Goal: Task Accomplishment & Management: Complete application form

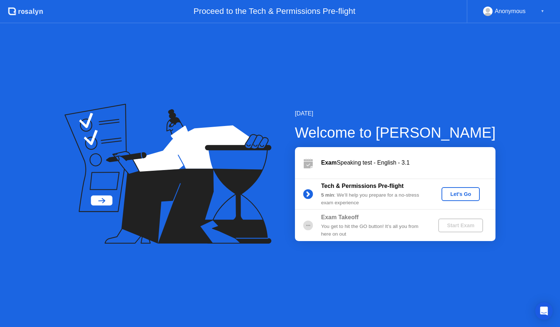
click at [468, 194] on div "Let's Go" at bounding box center [460, 194] width 32 height 6
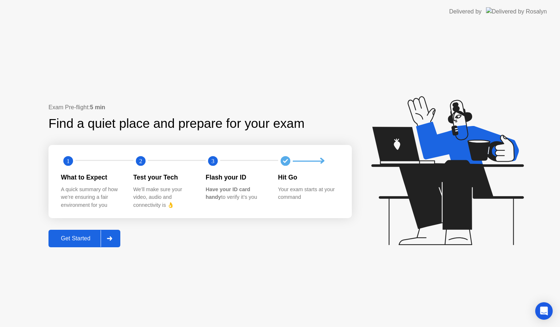
click at [78, 238] on div "Get Started" at bounding box center [76, 239] width 50 height 7
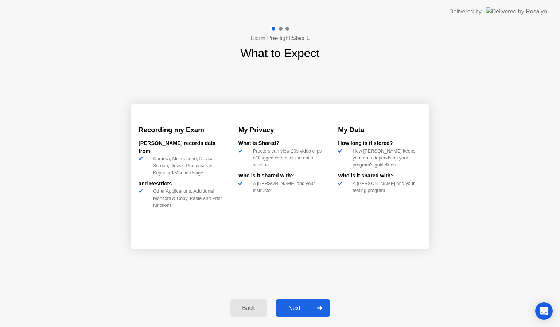
click at [296, 303] on button "Next" at bounding box center [303, 309] width 54 height 18
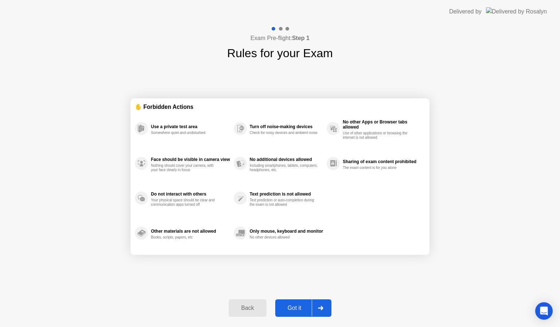
click at [298, 306] on div "Got it" at bounding box center [294, 308] width 34 height 7
select select "**********"
select select "*******"
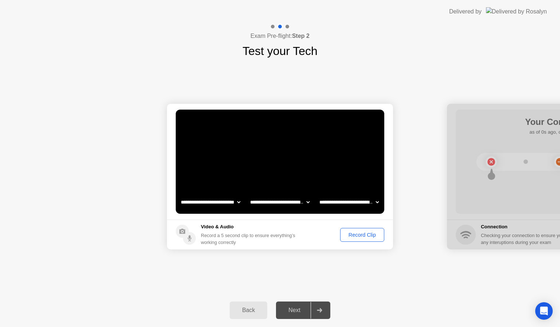
click at [368, 233] on div "Record Clip" at bounding box center [362, 235] width 39 height 6
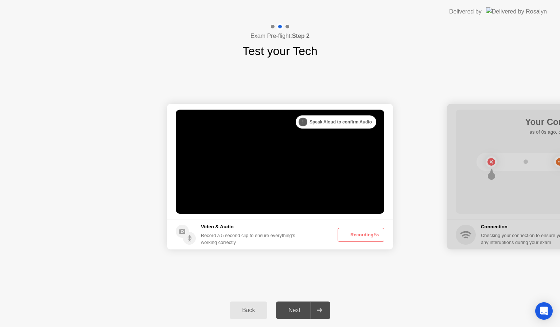
click at [368, 233] on button "Recording 5s" at bounding box center [361, 235] width 47 height 14
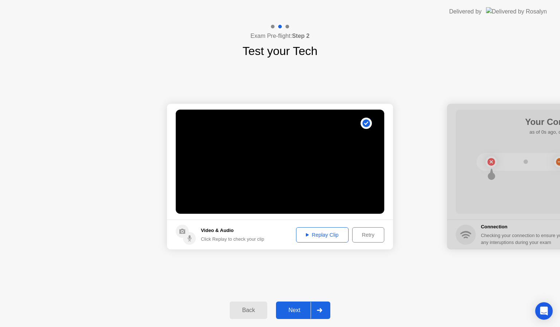
click at [307, 237] on div "Replay Clip" at bounding box center [322, 235] width 47 height 6
click at [387, 232] on footer "Video & Audio Click Replay to check your clip Replay Clip Retry" at bounding box center [280, 235] width 226 height 30
click at [373, 234] on div "Retry" at bounding box center [368, 235] width 27 height 6
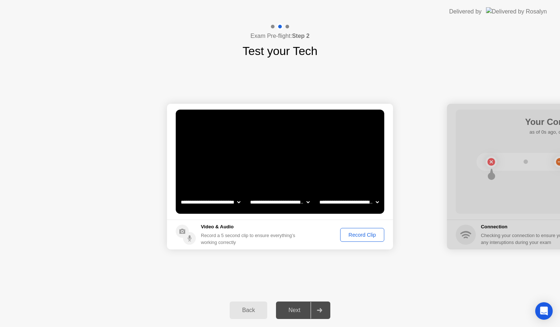
click at [356, 236] on div "Record Clip" at bounding box center [362, 235] width 39 height 6
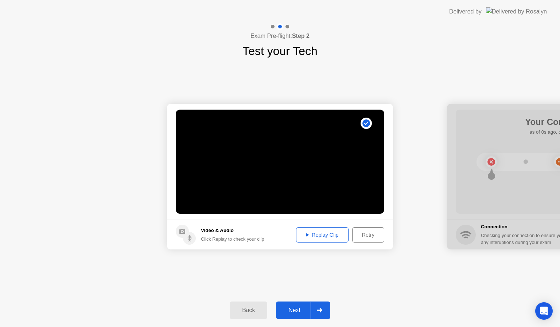
click at [314, 237] on div "Replay Clip" at bounding box center [322, 235] width 47 height 6
click at [296, 307] on div "Next" at bounding box center [294, 310] width 32 height 7
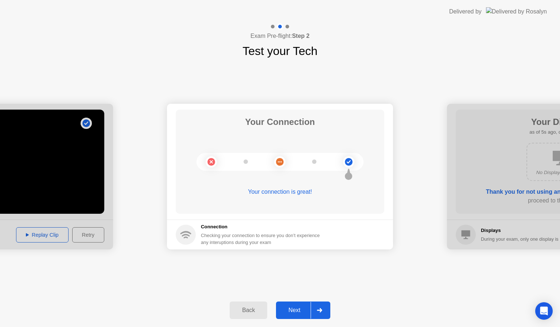
click at [296, 307] on div "Next" at bounding box center [294, 310] width 32 height 7
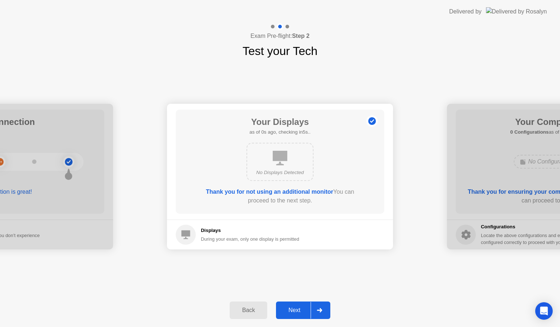
click at [296, 307] on div "Next" at bounding box center [294, 310] width 32 height 7
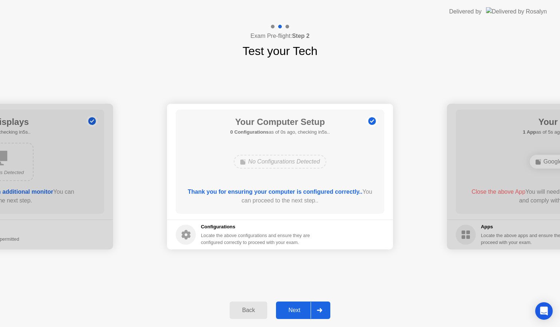
click at [296, 307] on div "Next" at bounding box center [294, 310] width 32 height 7
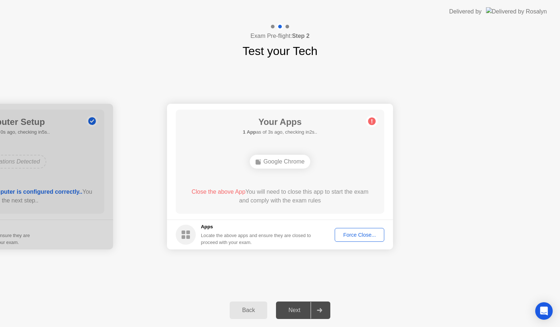
click at [363, 237] on div "Force Close..." at bounding box center [359, 235] width 44 height 6
click at [358, 233] on div "Force Close..." at bounding box center [359, 235] width 44 height 6
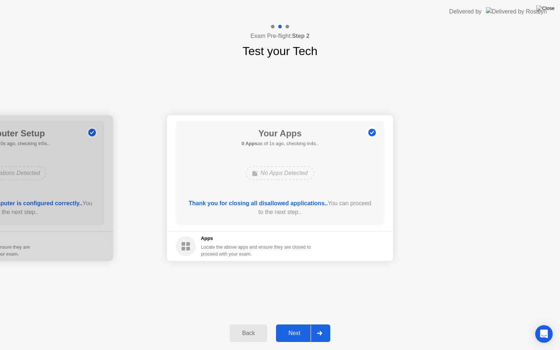
click at [300, 327] on div "Next" at bounding box center [294, 333] width 32 height 7
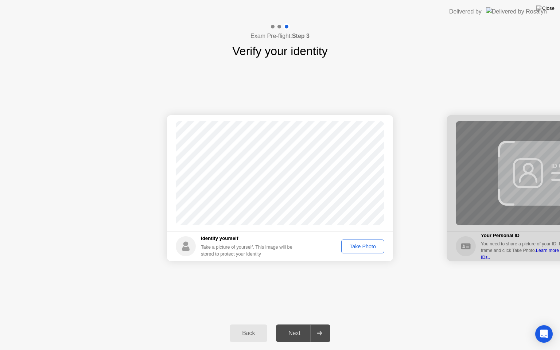
click at [371, 246] on div "Take Photo" at bounding box center [363, 247] width 38 height 6
click at [289, 327] on button "Next" at bounding box center [303, 334] width 54 height 18
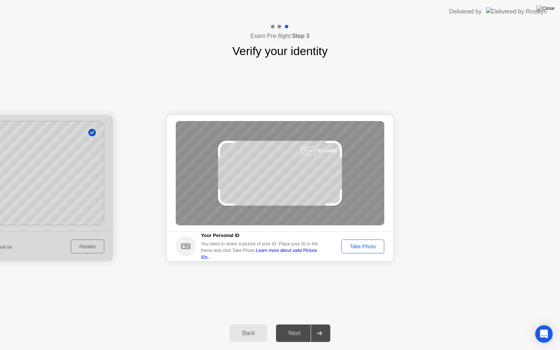
click at [364, 248] on div "Take Photo" at bounding box center [363, 247] width 38 height 6
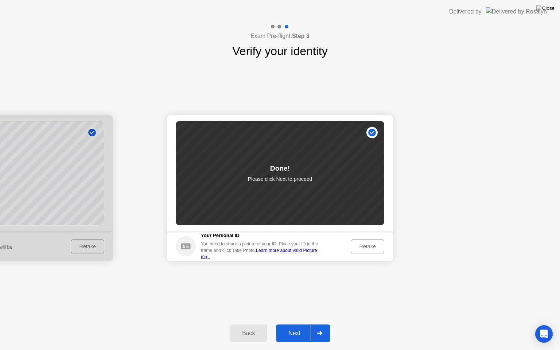
click at [298, 327] on div "Next" at bounding box center [294, 333] width 32 height 7
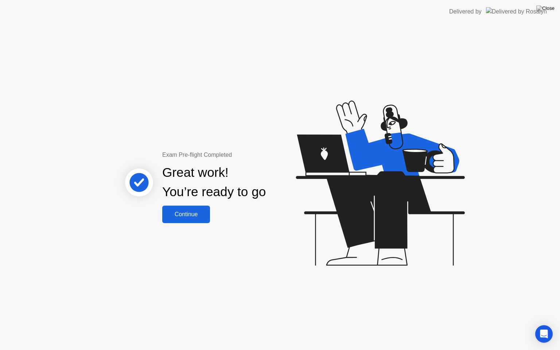
click at [191, 213] on div "Continue" at bounding box center [185, 214] width 43 height 7
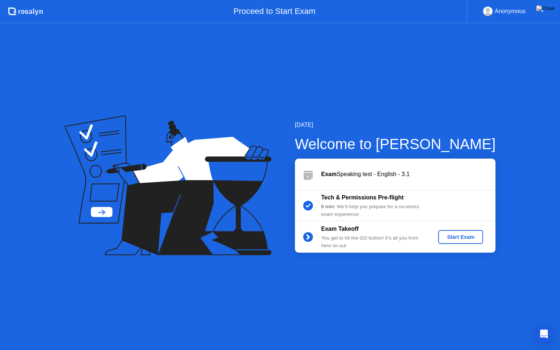
click at [471, 238] on div "Start Exam" at bounding box center [460, 237] width 39 height 6
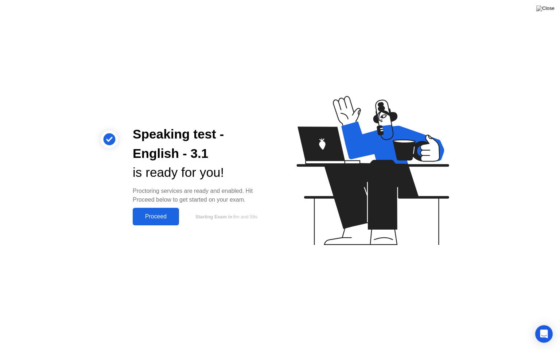
click at [163, 222] on button "Proceed" at bounding box center [156, 217] width 46 height 18
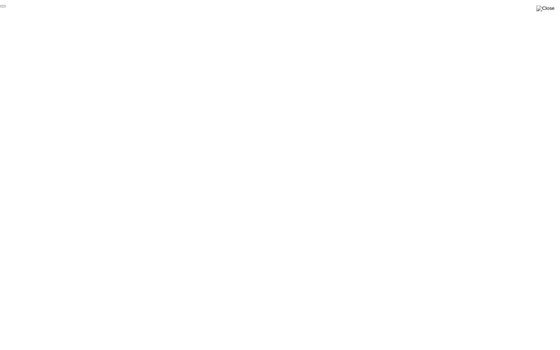
click div "End Proctoring Session"
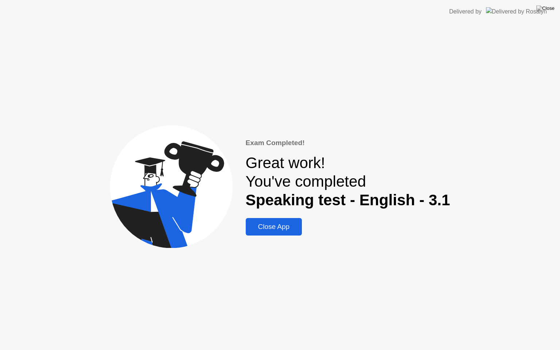
click at [295, 228] on div "Close App" at bounding box center [274, 227] width 52 height 8
